Goal: Task Accomplishment & Management: Use online tool/utility

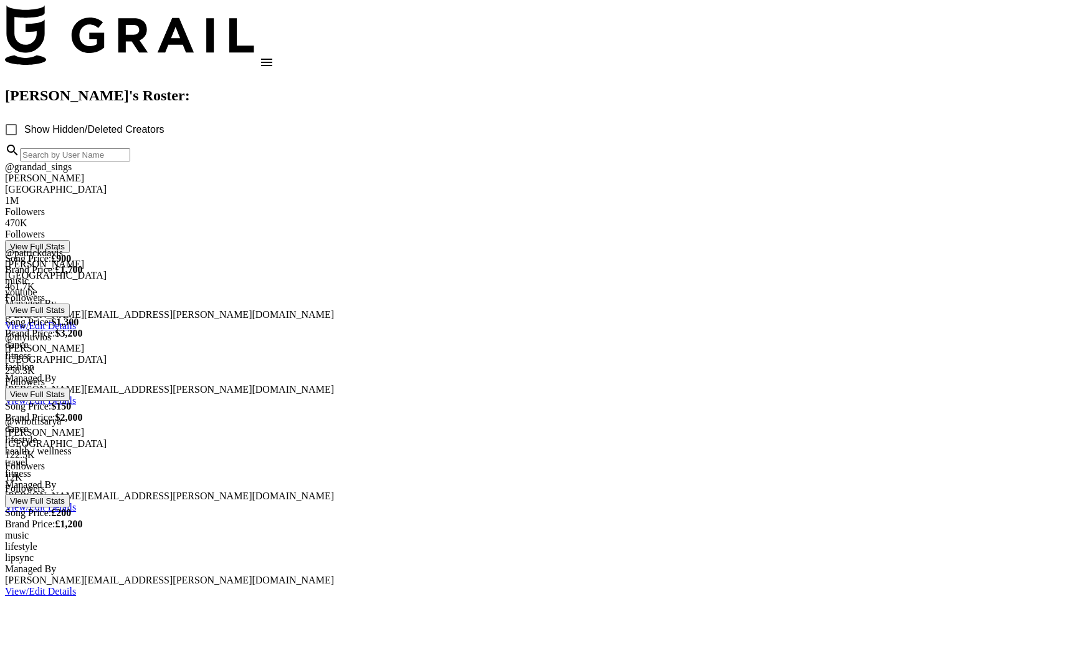
click at [274, 55] on icon "open drawer" at bounding box center [266, 62] width 15 height 15
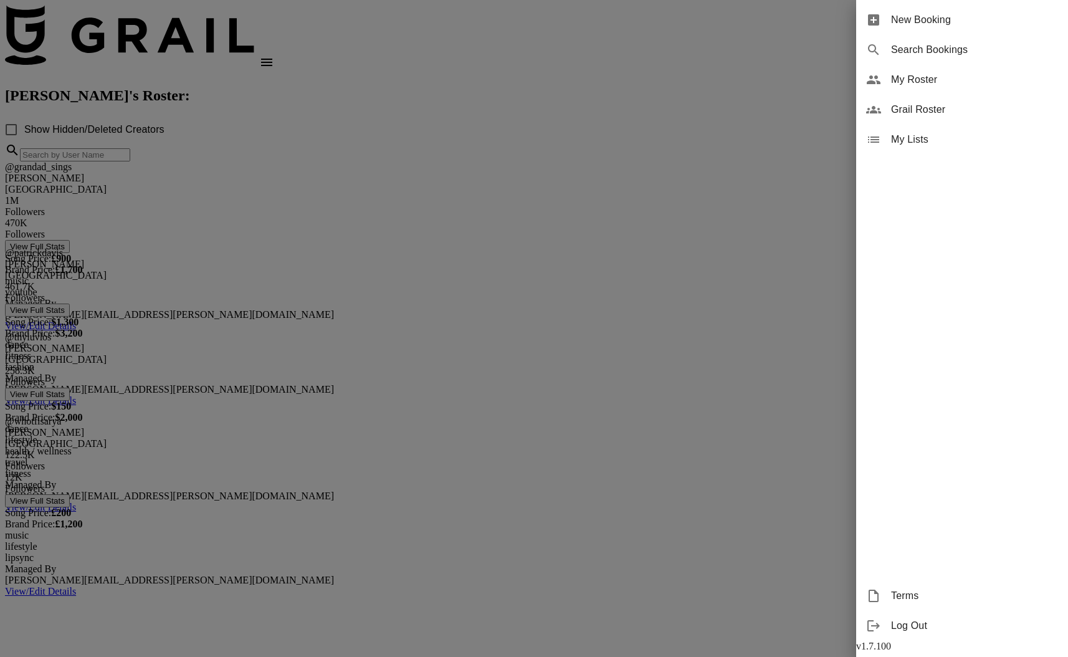
click at [948, 45] on span "Search Bookings" at bounding box center [974, 49] width 167 height 15
select select "id"
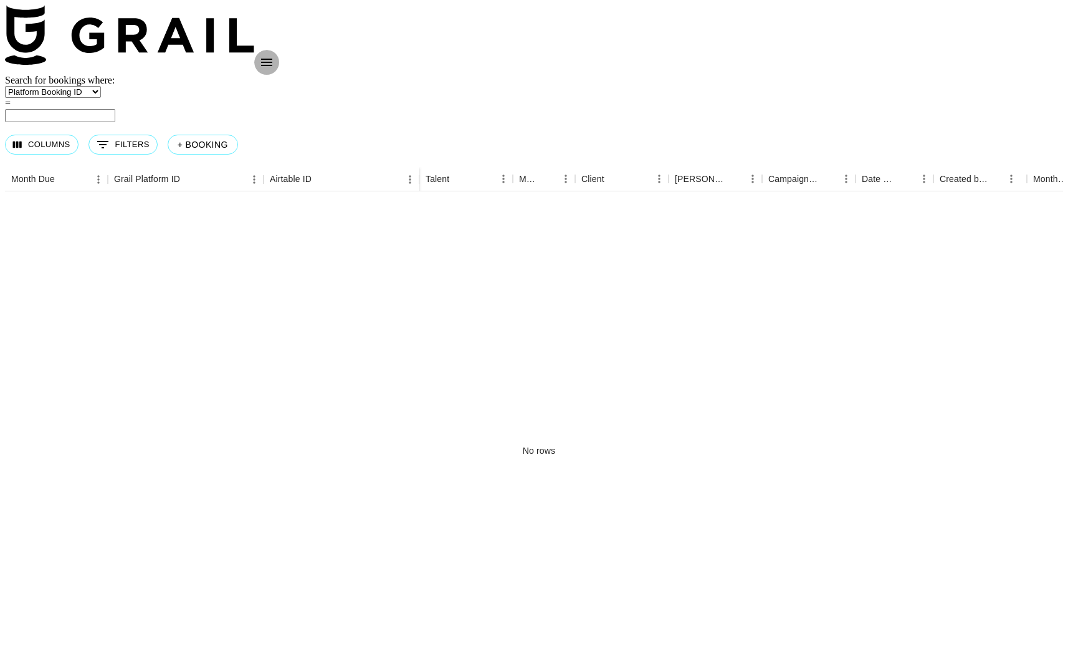
click at [274, 55] on icon "open drawer" at bounding box center [266, 62] width 15 height 15
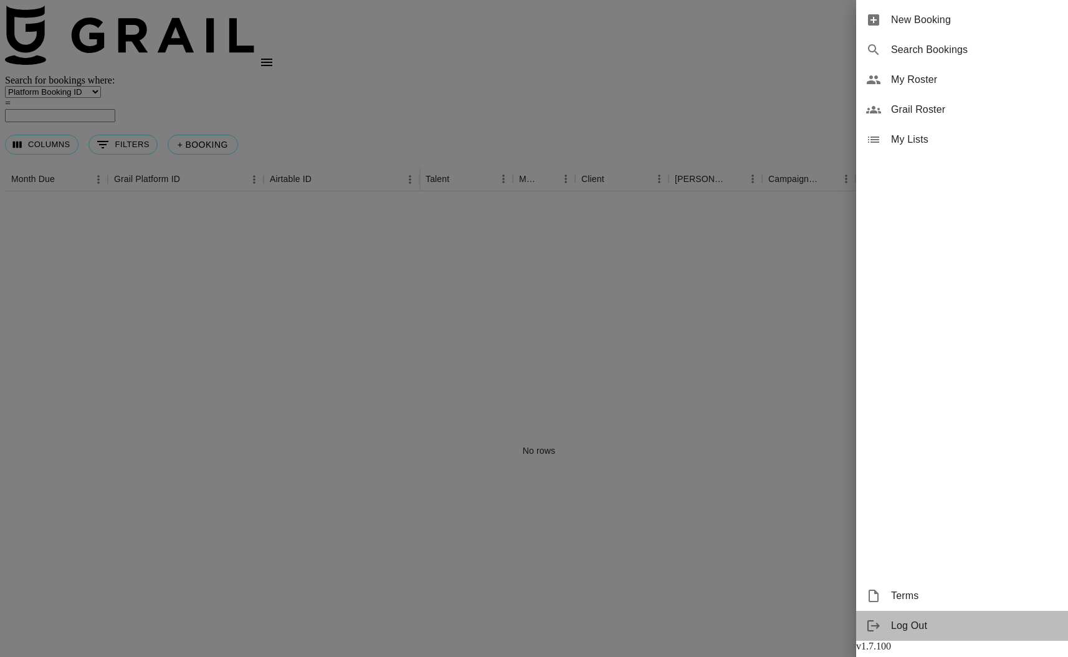
click at [900, 621] on span "Log Out" at bounding box center [974, 625] width 167 height 15
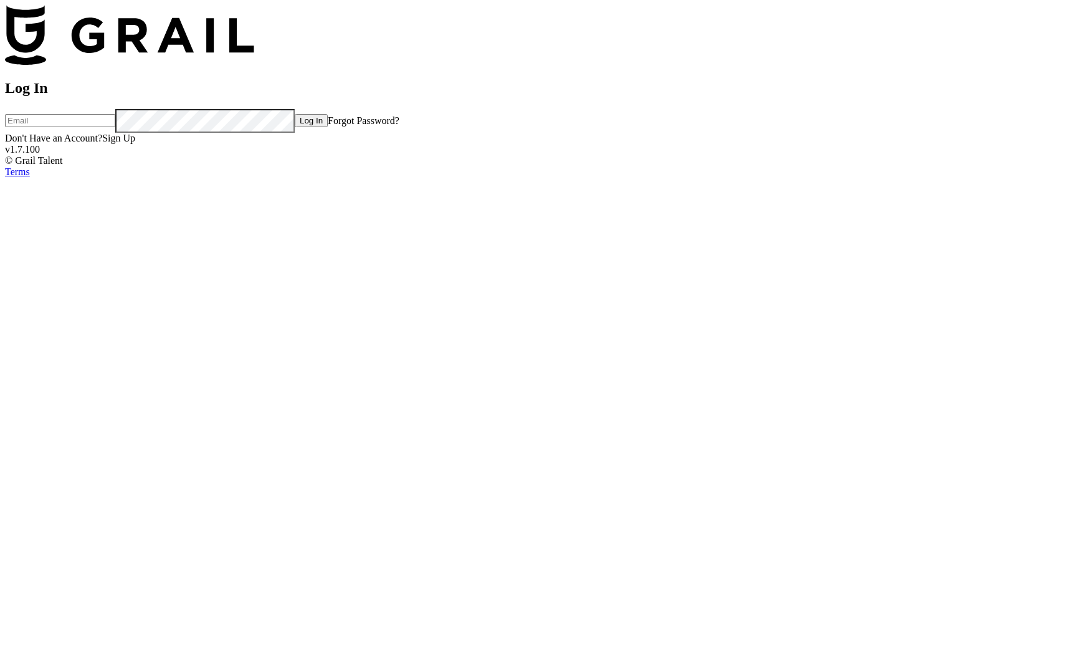
type input "[PERSON_NAME][EMAIL_ADDRESS][PERSON_NAME][DOMAIN_NAME]"
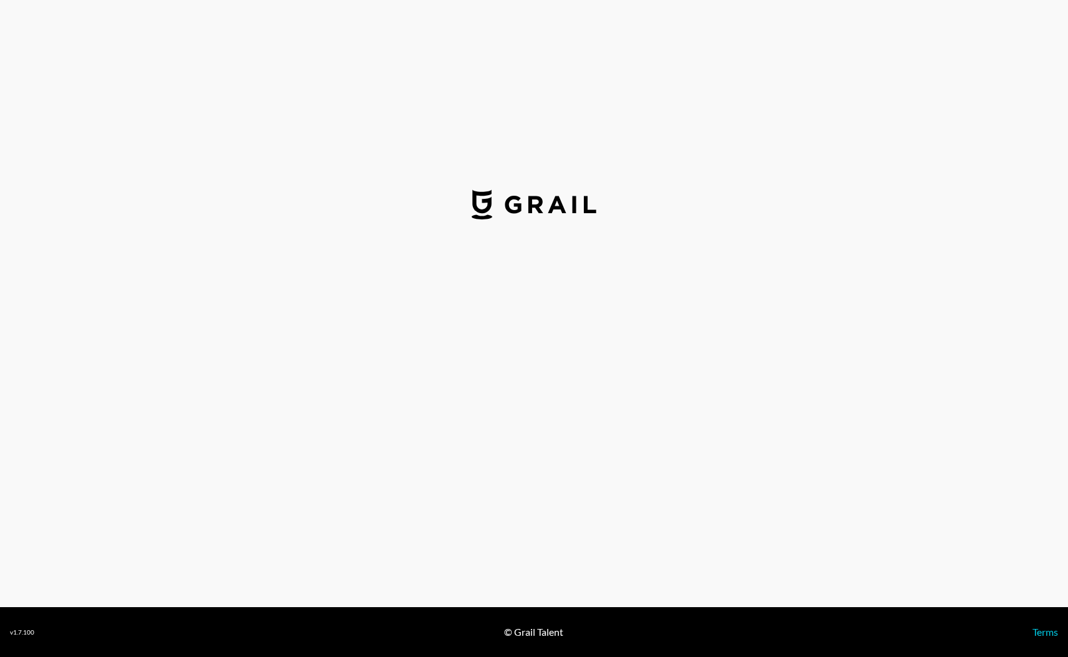
select select "USD"
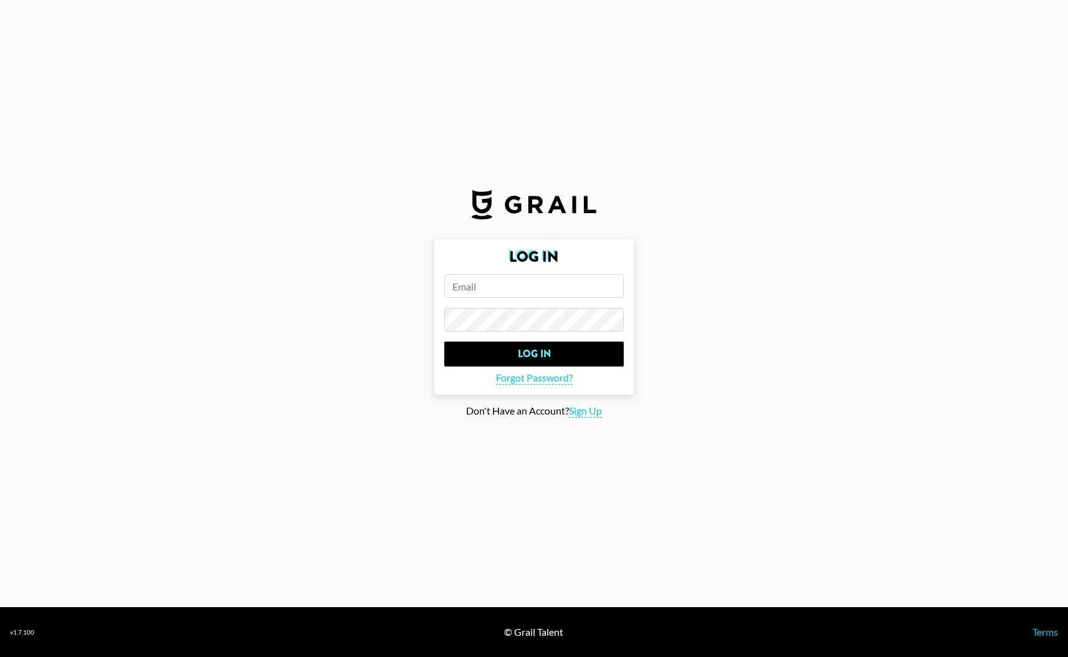
select select "USD"
type input "[PERSON_NAME][EMAIL_ADDRESS][PERSON_NAME][DOMAIN_NAME]"
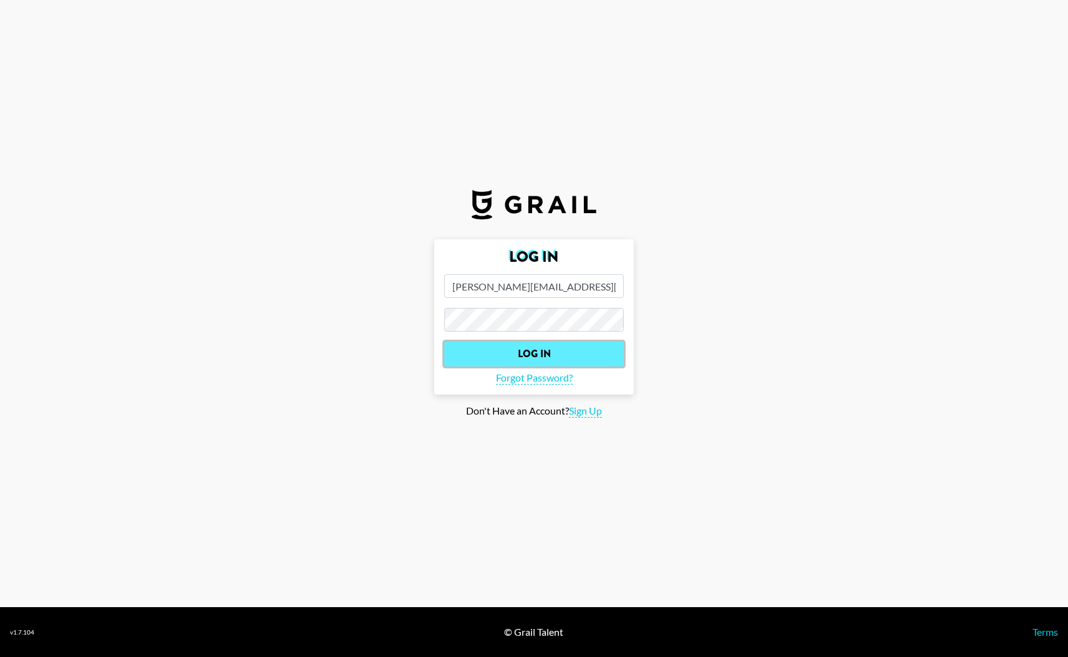
click at [532, 350] on input "Log In" at bounding box center [534, 354] width 180 height 25
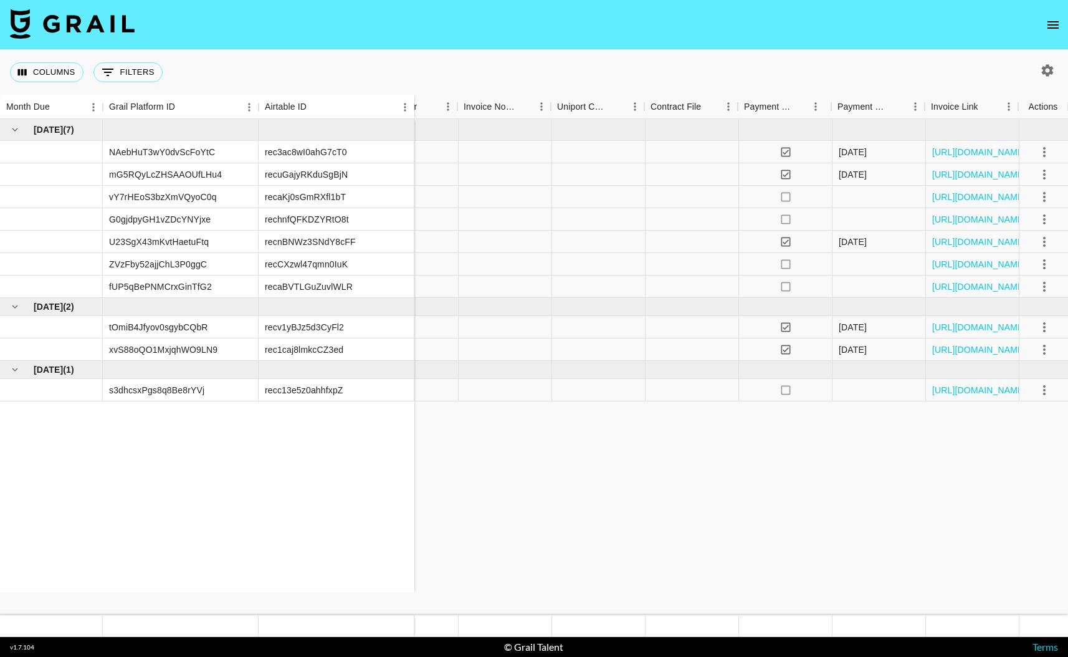
scroll to position [0, 1328]
click at [1042, 390] on icon "select merge strategy" at bounding box center [1043, 390] width 2 height 10
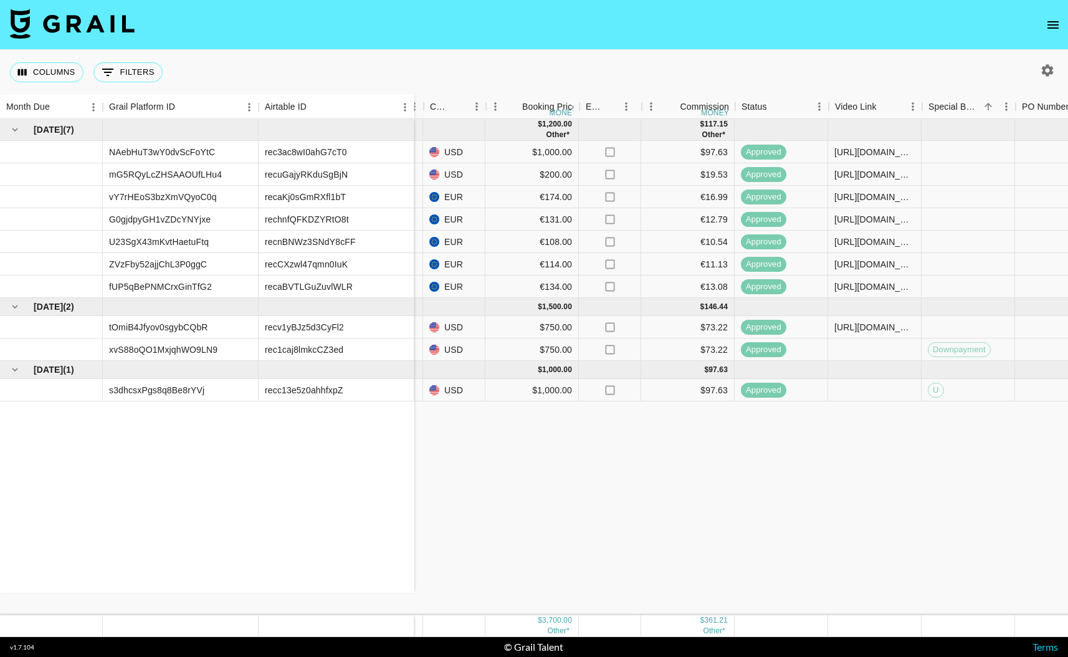
scroll to position [0, 674]
